Goal: Transaction & Acquisition: Register for event/course

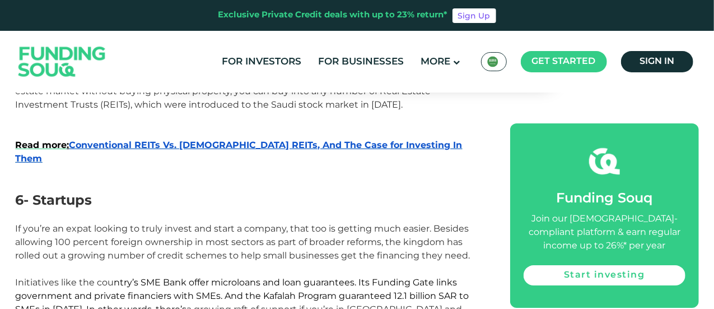
scroll to position [2017, 0]
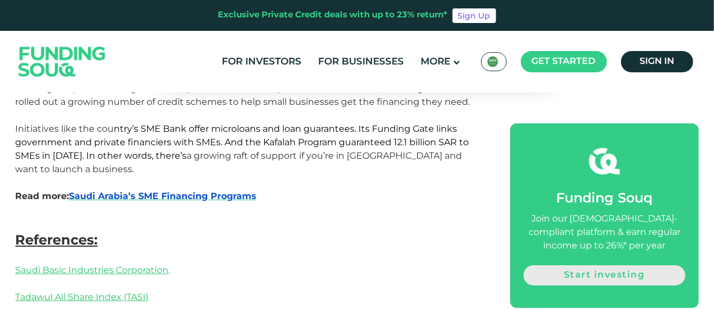
click at [572, 274] on link "Start investing" at bounding box center [604, 275] width 161 height 20
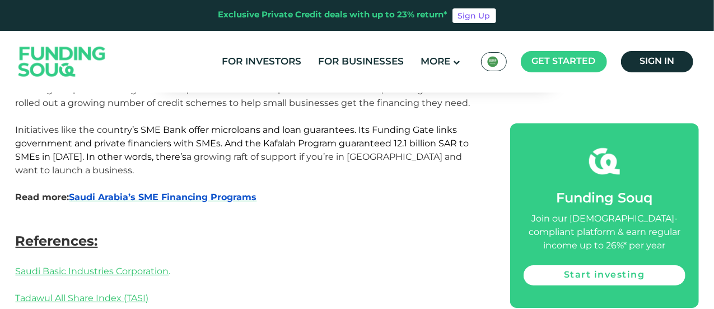
click at [590, 72] on main "Get started" at bounding box center [564, 61] width 86 height 21
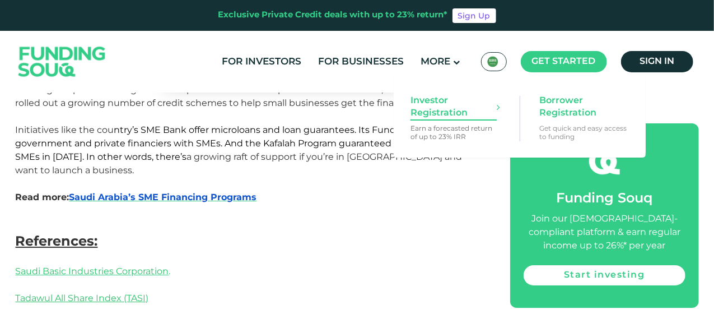
click at [425, 110] on span "Investor Registration" at bounding box center [454, 107] width 86 height 25
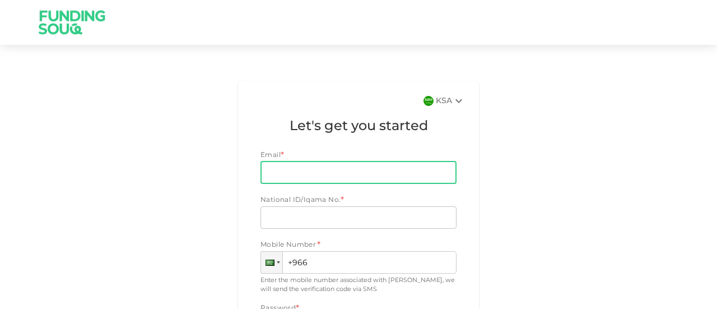
click at [409, 167] on input "Email" at bounding box center [352, 172] width 184 height 22
type input "syed_ishaq@hotmail.com"
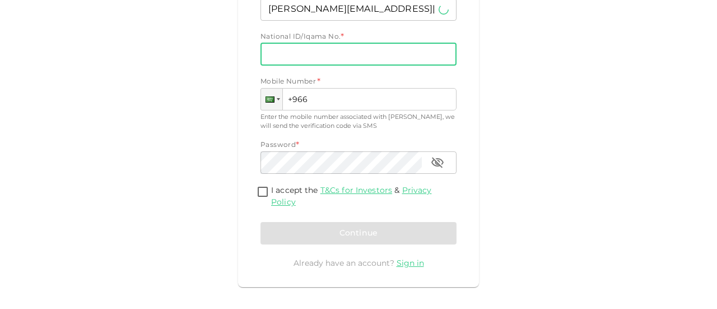
click at [388, 71] on div "Email Email syed_ishaq@hotmail.com Email National ID/Iqama No. * National ID/Iq…" at bounding box center [358, 118] width 196 height 262
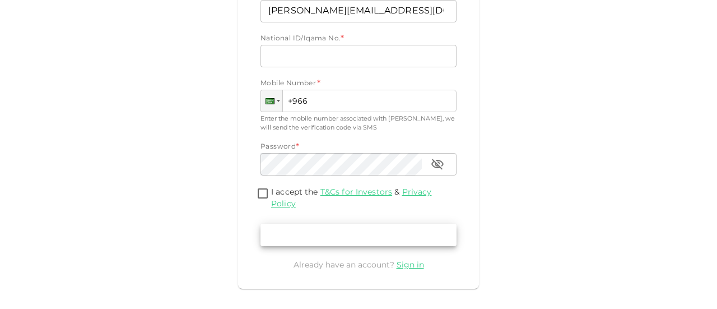
click at [388, 72] on div "Email Email syed_ishaq@hotmail.com Email National ID/Iqama No. * National ID/Iq…" at bounding box center [358, 120] width 196 height 262
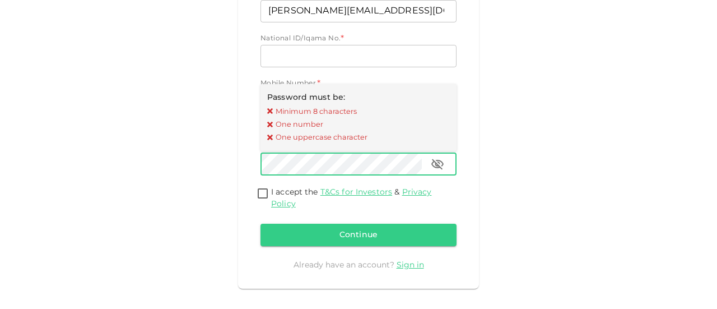
click at [388, 72] on div "Email Email syed_ishaq@hotmail.com Email National ID/Iqama No. * National ID/Iq…" at bounding box center [358, 120] width 196 height 262
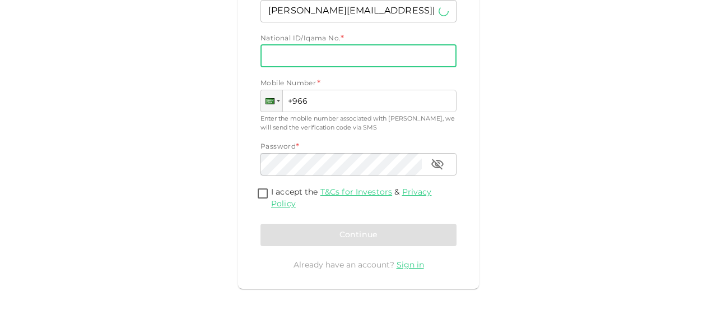
drag, startPoint x: 388, startPoint y: 72, endPoint x: 401, endPoint y: 65, distance: 15.0
click at [388, 72] on div "Email Email syed_ishaq@hotmail.com Email National ID/Iqama No. * National ID/Iq…" at bounding box center [358, 120] width 196 height 262
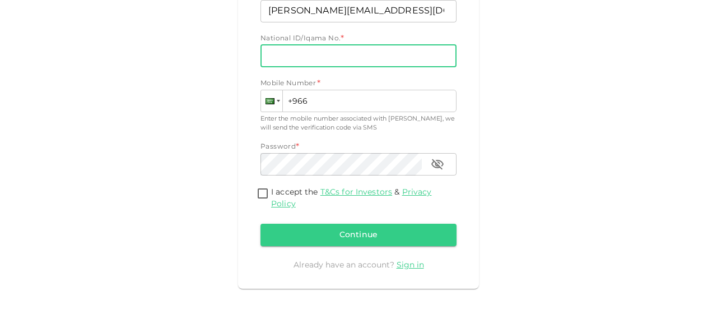
click at [427, 52] on input "National ID/Iqama No." at bounding box center [358, 56] width 196 height 22
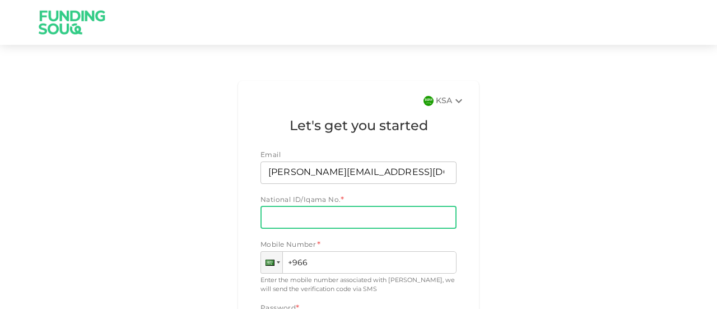
click at [281, 217] on input "National ID/Iqama No." at bounding box center [358, 217] width 196 height 22
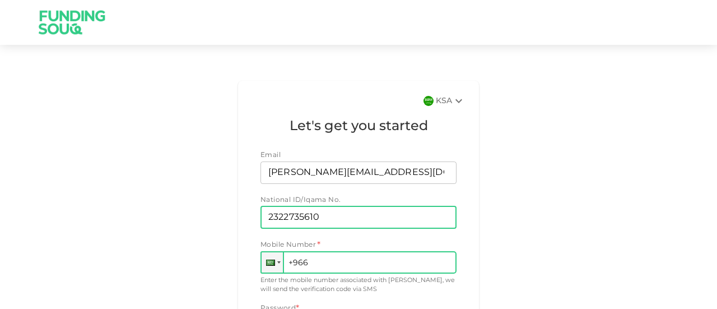
type input "2322735610"
click at [363, 260] on input "+966" at bounding box center [358, 262] width 196 height 22
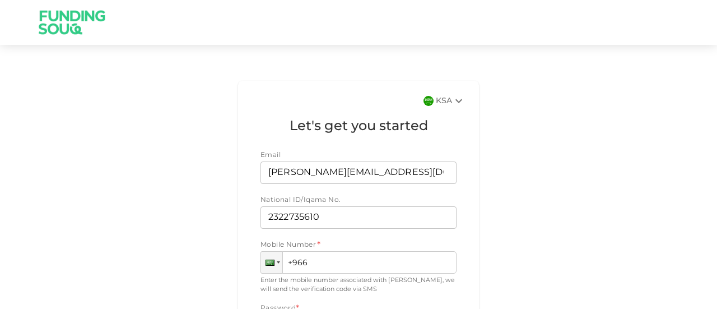
click at [57, 26] on img at bounding box center [72, 22] width 84 height 44
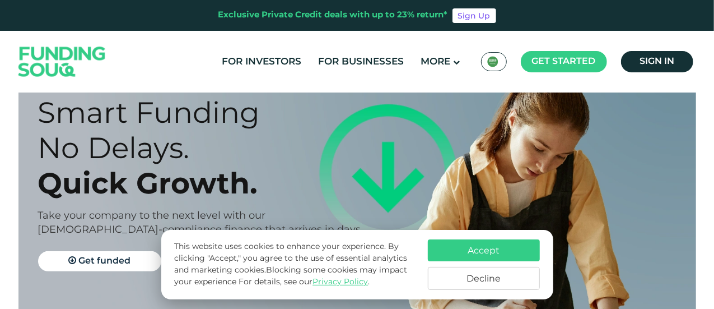
scroll to position [74, 0]
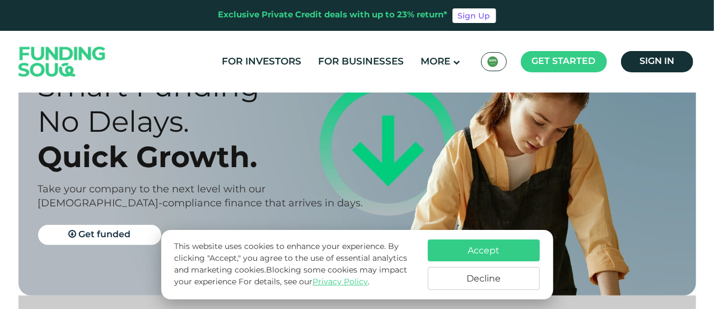
click at [516, 247] on button "Accept" at bounding box center [484, 250] width 112 height 22
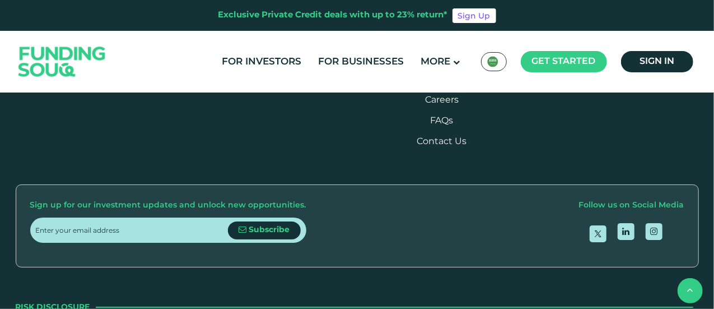
scroll to position [1344, 0]
